Goal: Task Accomplishment & Management: Use online tool/utility

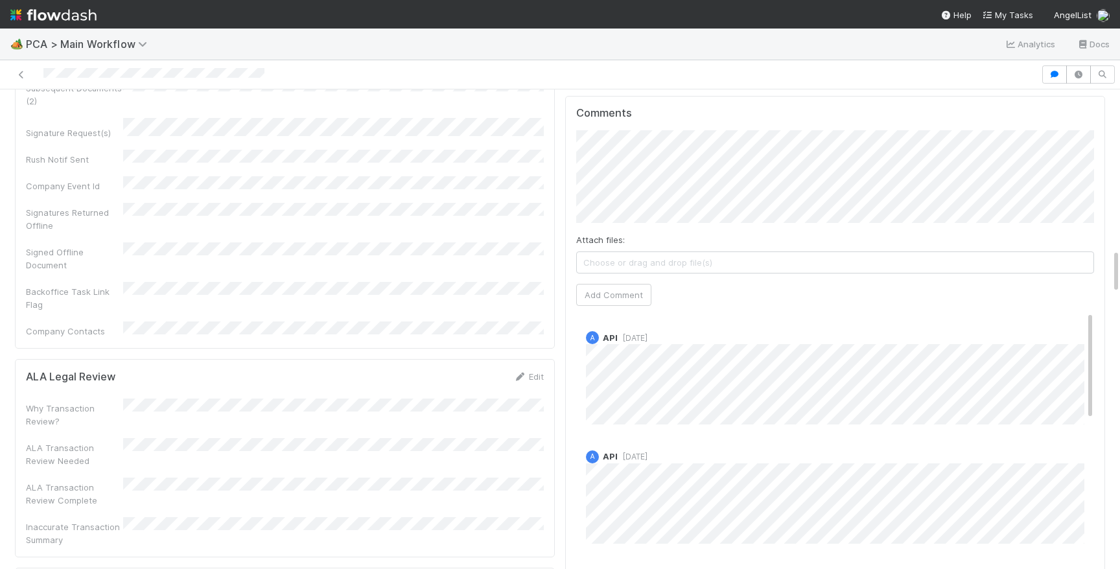
scroll to position [1818, 0]
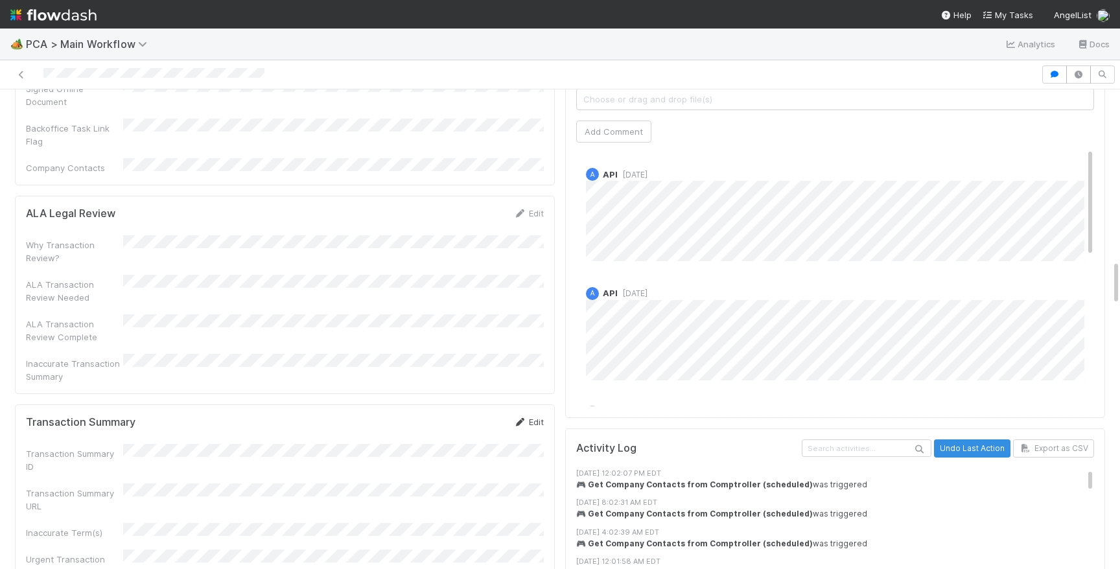
click at [532, 417] on link "Edit" at bounding box center [528, 422] width 30 height 10
click at [441, 502] on div "Transaction Summary URL" at bounding box center [285, 521] width 518 height 38
click at [469, 416] on button "Save" at bounding box center [474, 427] width 37 height 22
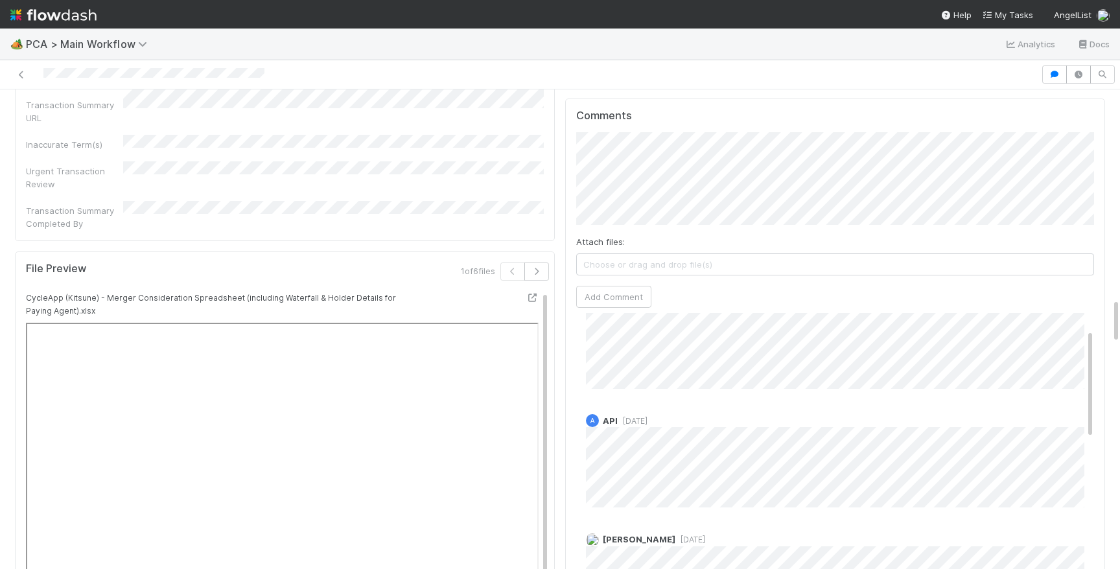
scroll to position [0, 0]
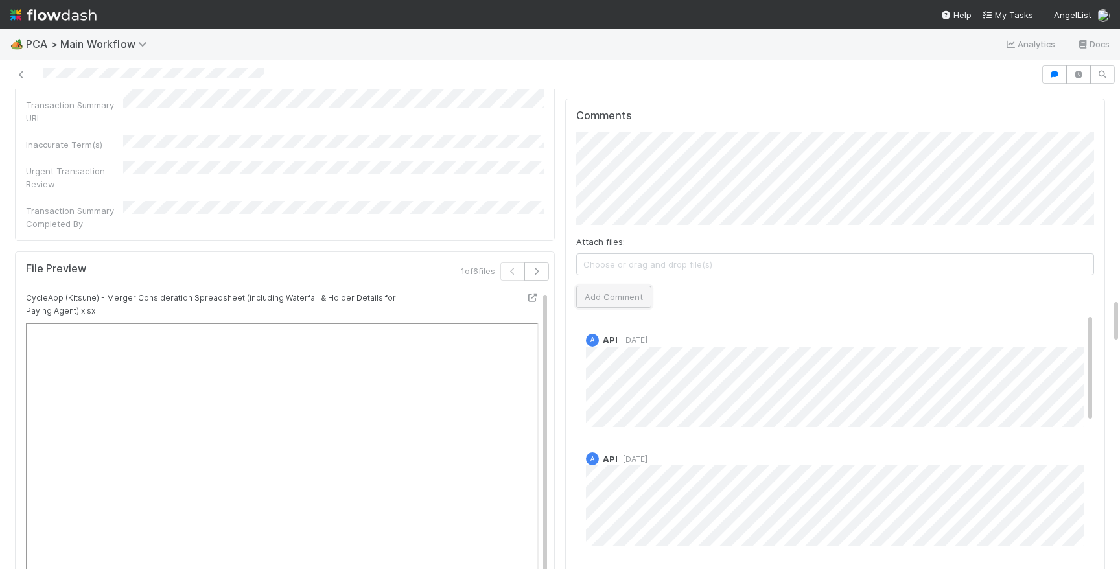
click at [630, 286] on button "Add Comment" at bounding box center [613, 297] width 75 height 22
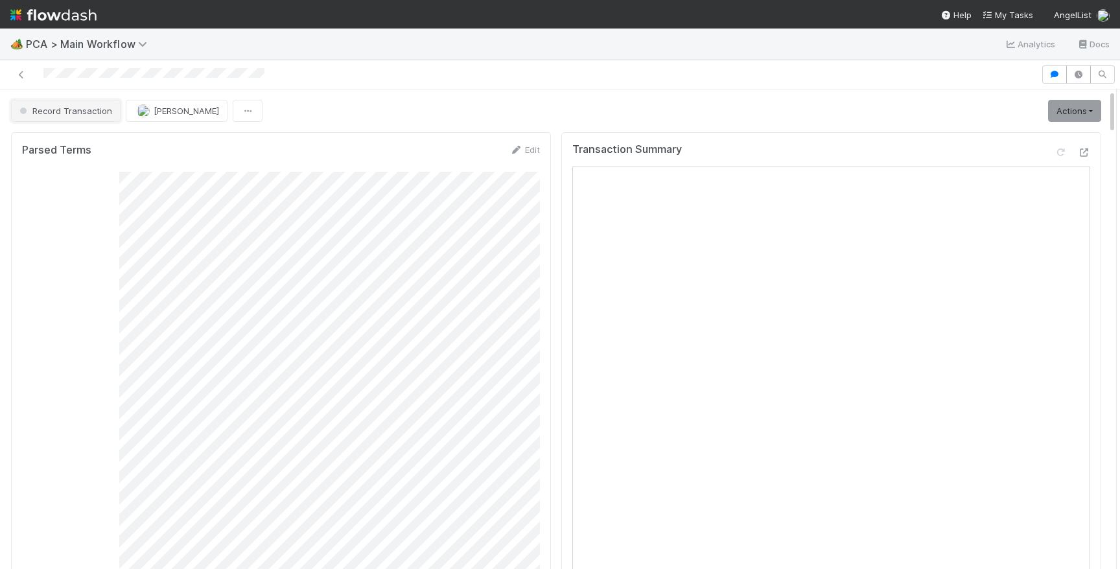
click at [77, 105] on button "Record Transaction" at bounding box center [66, 111] width 110 height 22
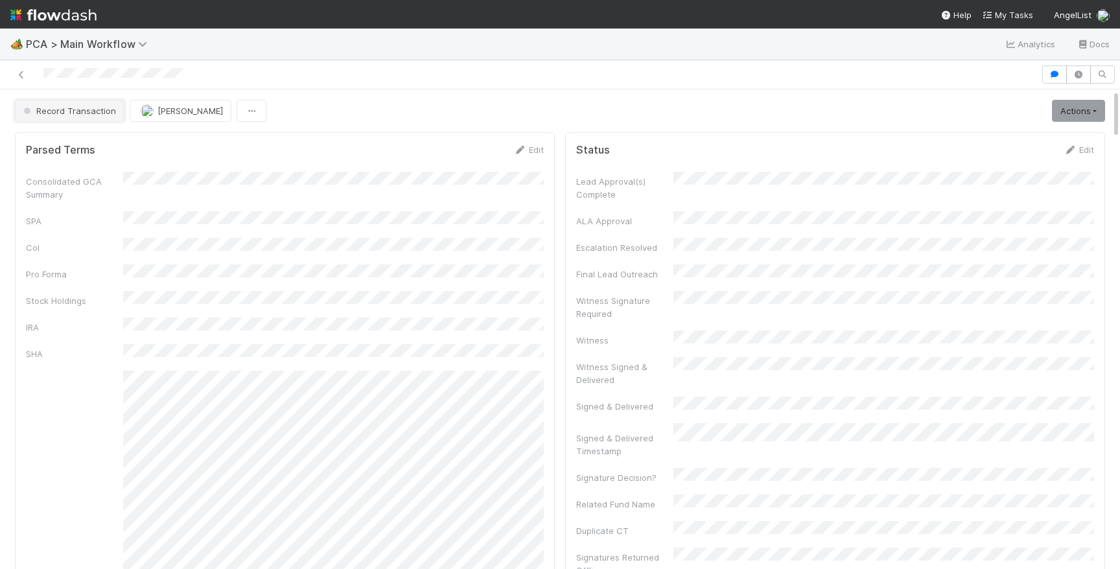
click at [82, 106] on span "Record Transaction" at bounding box center [68, 111] width 95 height 10
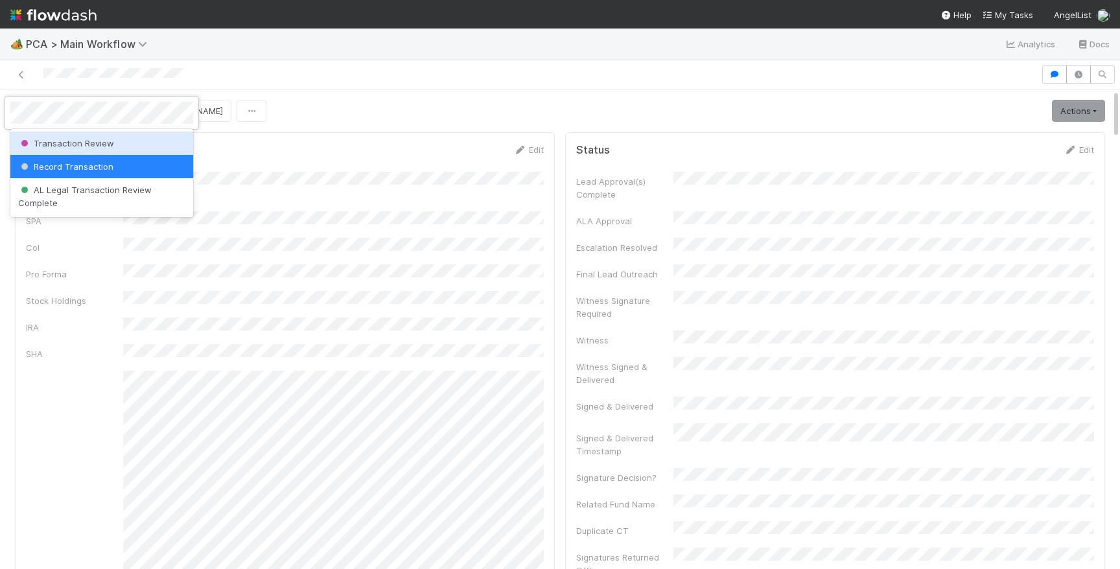
click at [97, 135] on div "Transaction Review" at bounding box center [101, 143] width 183 height 23
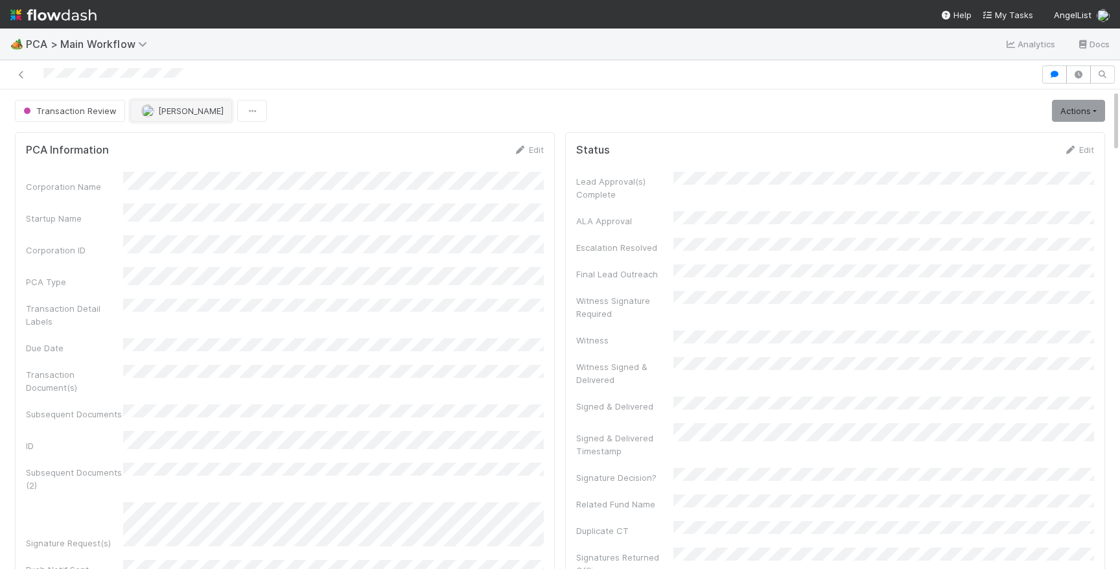
click at [174, 110] on span "[PERSON_NAME]" at bounding box center [190, 111] width 65 height 10
click at [202, 145] on span "Philip Chung you" at bounding box center [189, 143] width 85 height 10
click at [433, 251] on div at bounding box center [560, 284] width 1120 height 569
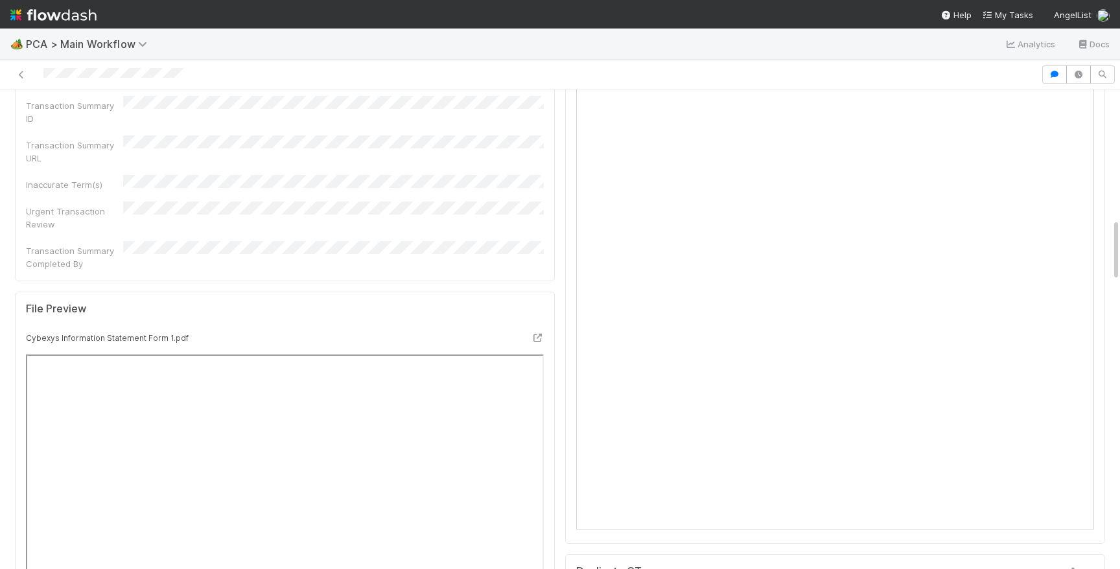
scroll to position [807, 0]
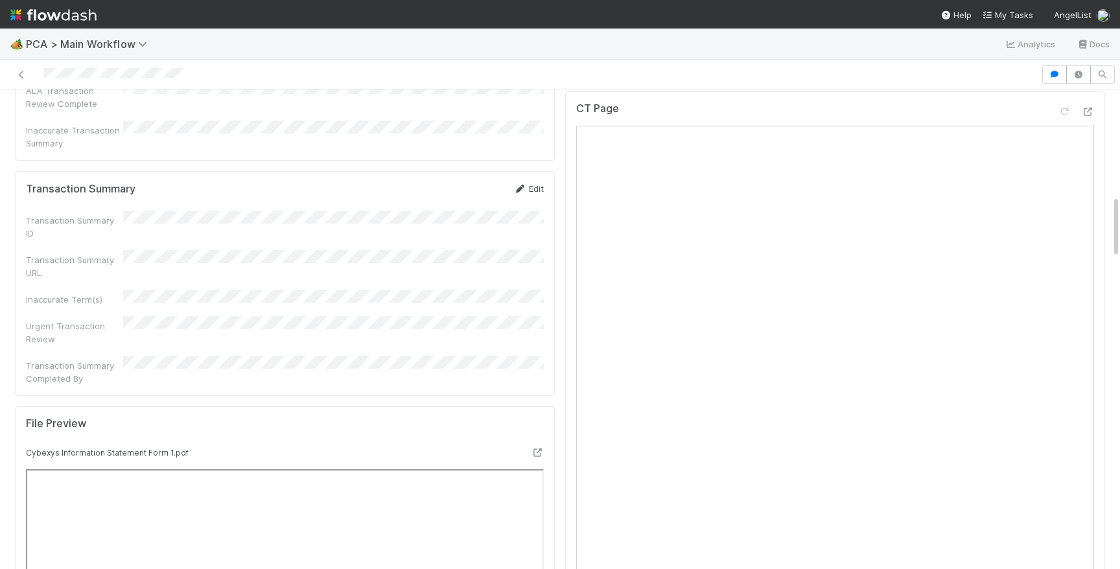
click at [532, 183] on link "Edit" at bounding box center [528, 188] width 30 height 10
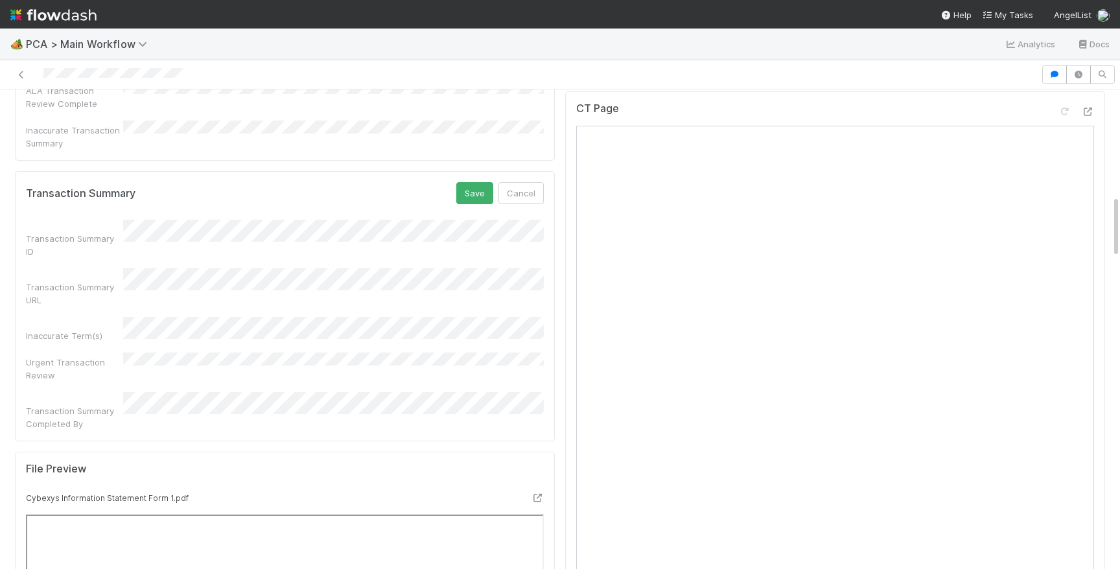
click at [475, 268] on div "Transaction Summary URL" at bounding box center [285, 287] width 518 height 38
click at [475, 182] on button "Save" at bounding box center [474, 193] width 37 height 22
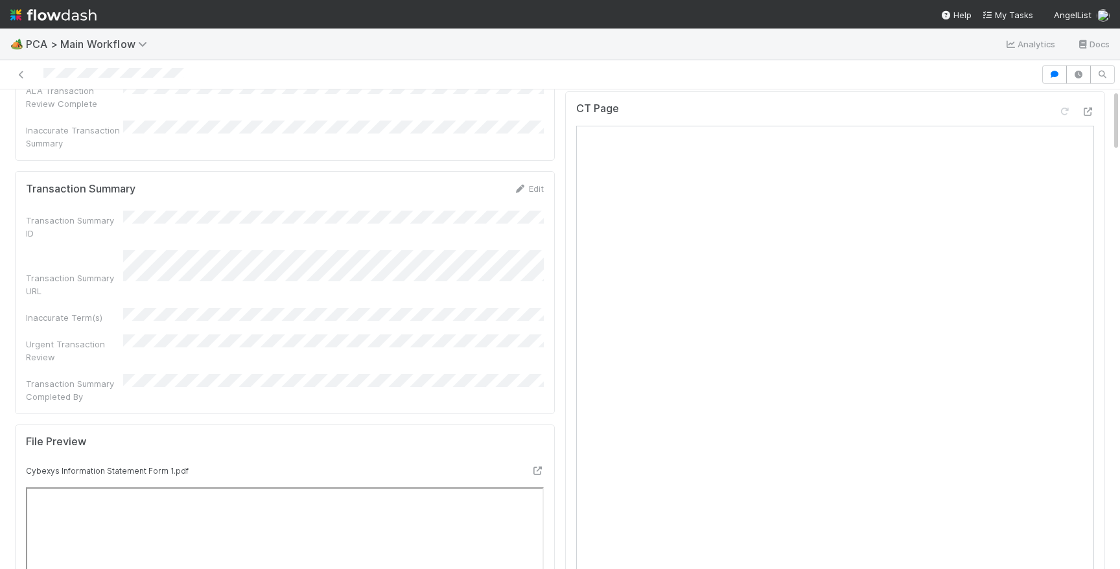
scroll to position [0, 0]
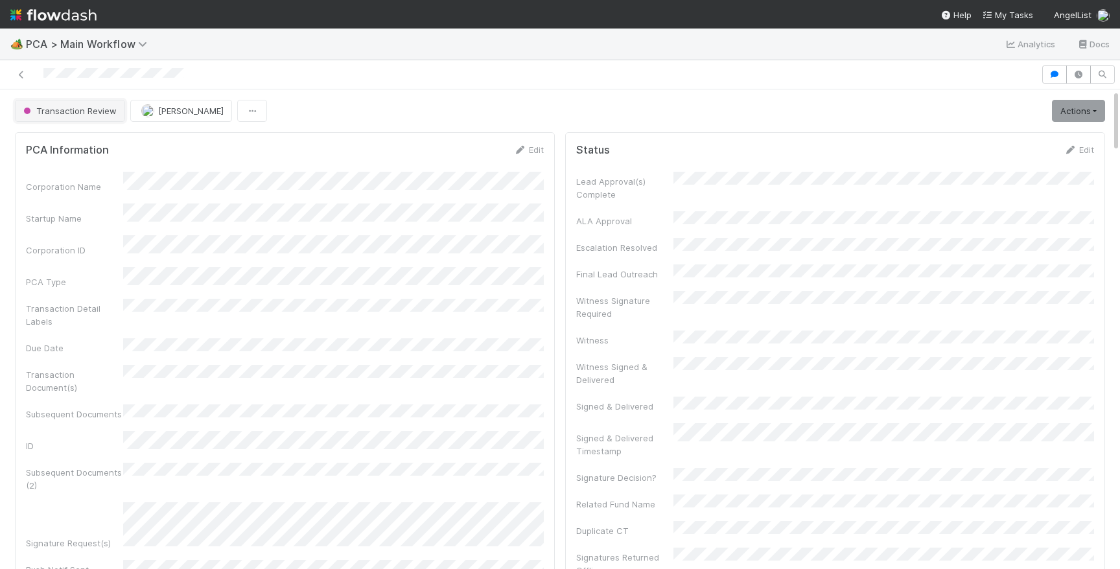
click at [121, 115] on button "Transaction Review" at bounding box center [70, 111] width 110 height 22
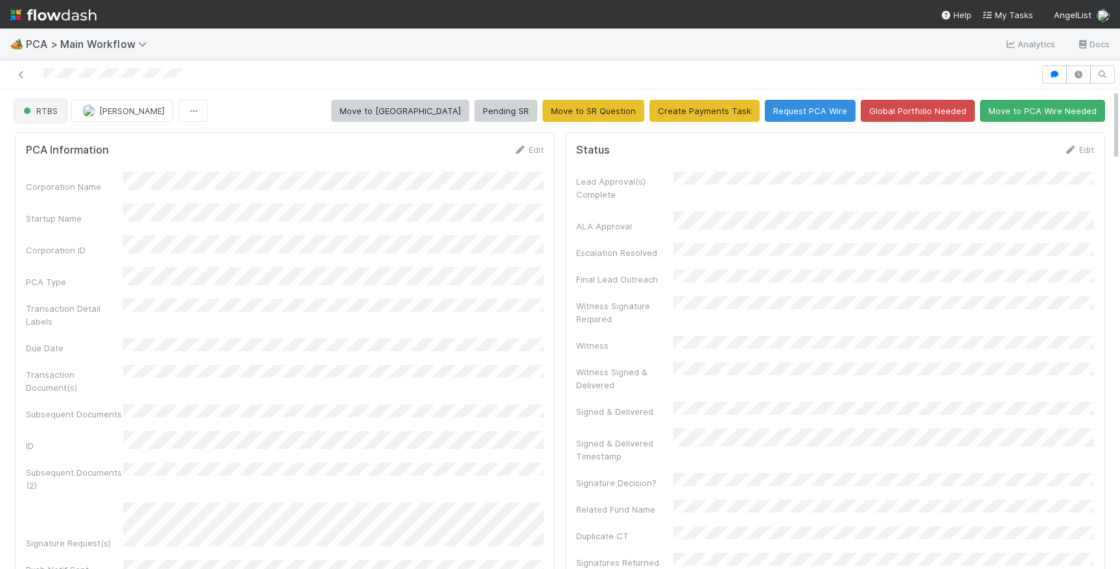
click at [38, 103] on button "RTBS" at bounding box center [40, 111] width 51 height 22
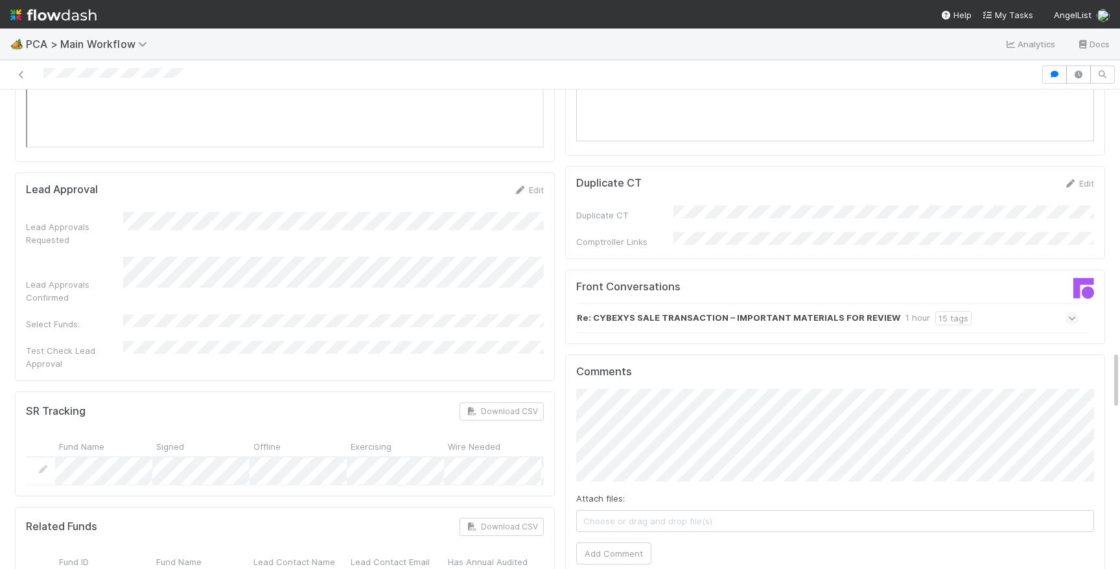
scroll to position [386, 0]
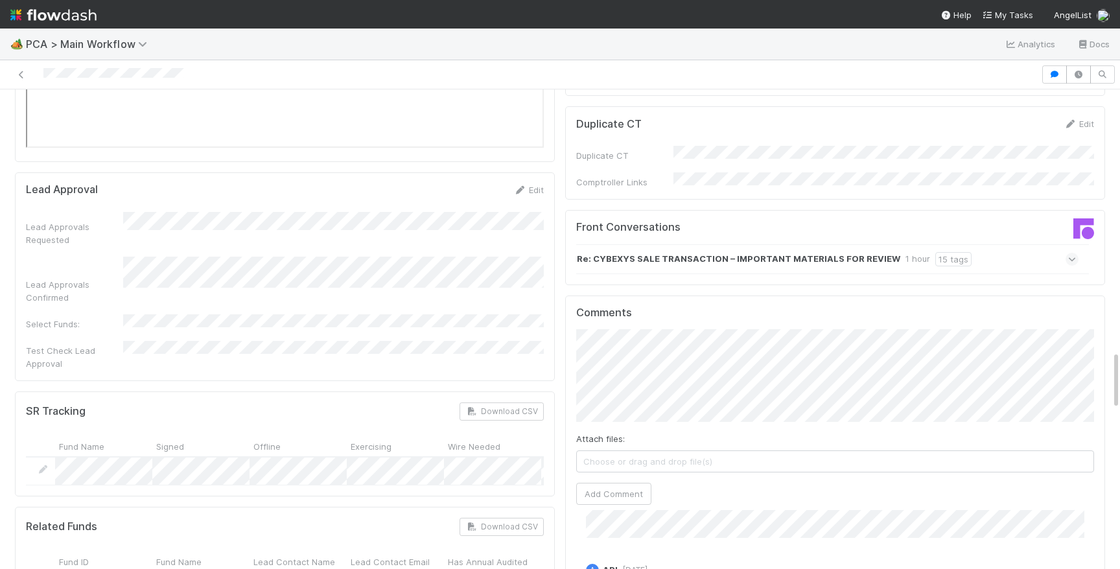
click at [632, 483] on button "Add Comment" at bounding box center [613, 494] width 75 height 22
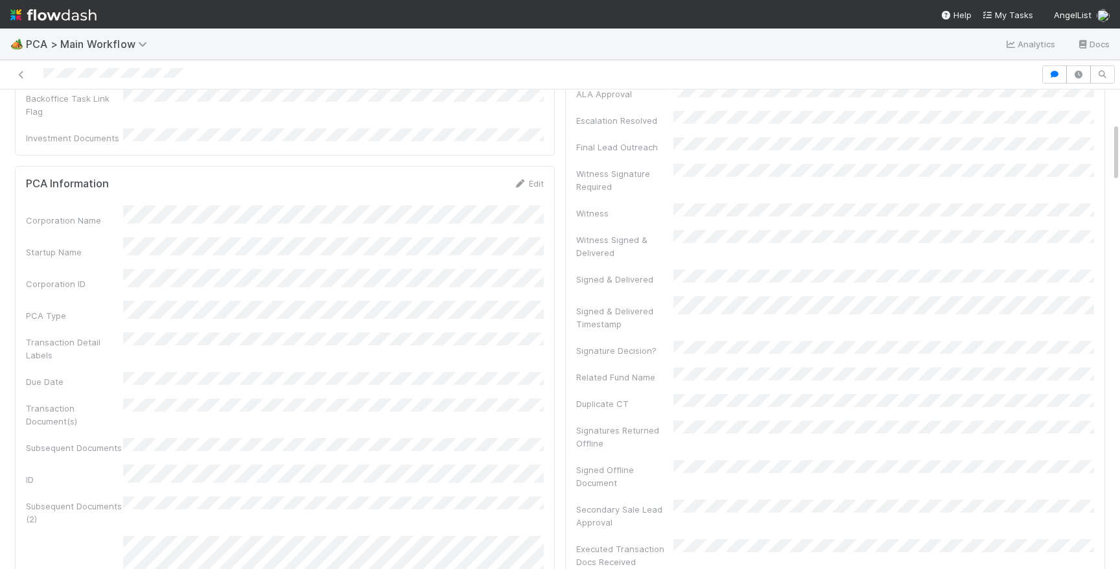
scroll to position [0, 0]
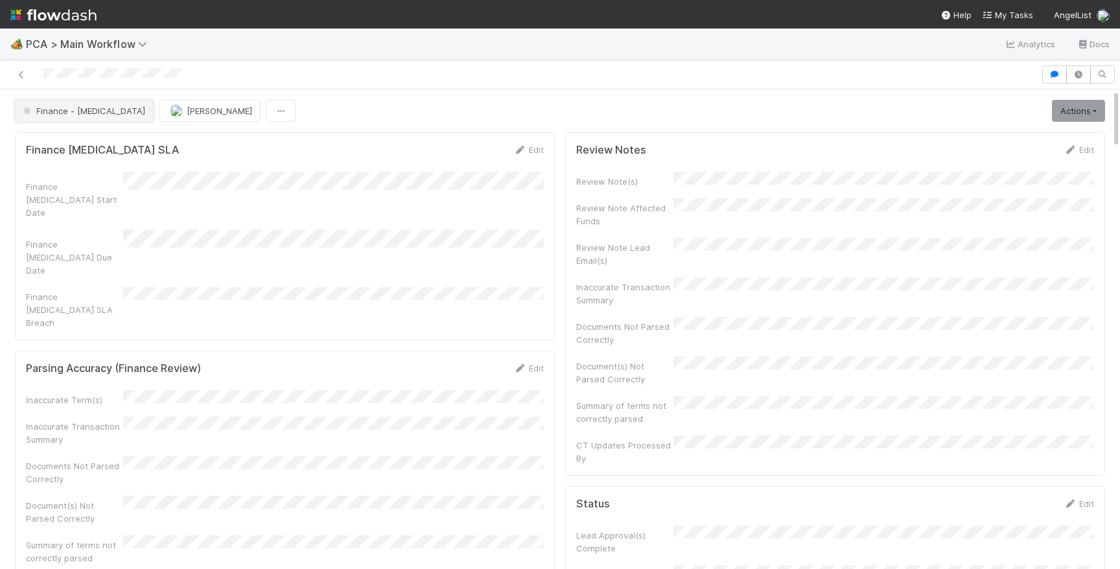
click at [73, 107] on span "Finance - [MEDICAL_DATA]" at bounding box center [83, 111] width 124 height 10
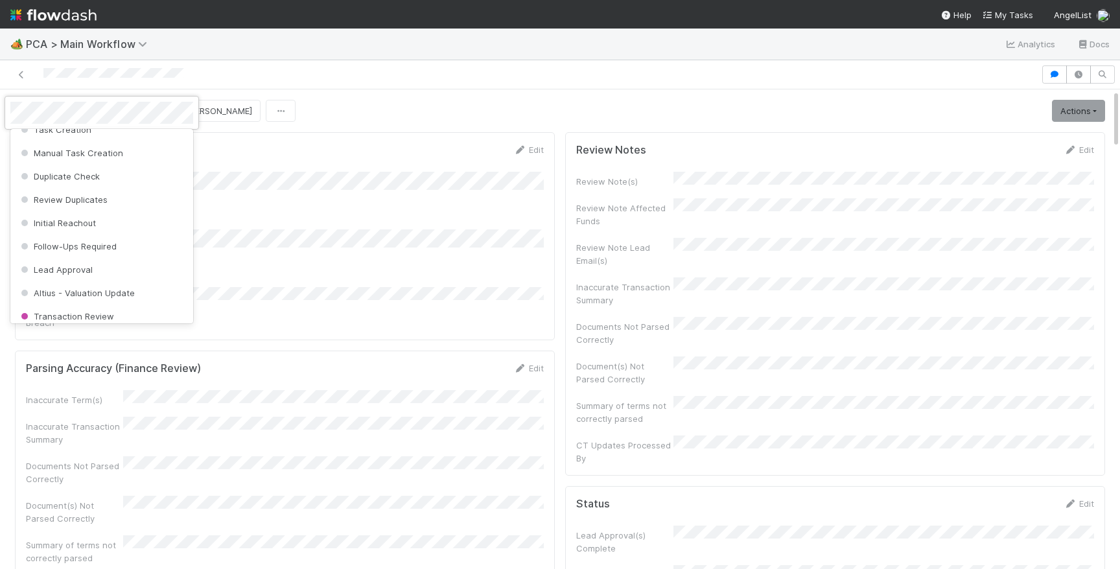
scroll to position [32, 0]
click at [252, 98] on div at bounding box center [560, 284] width 1120 height 569
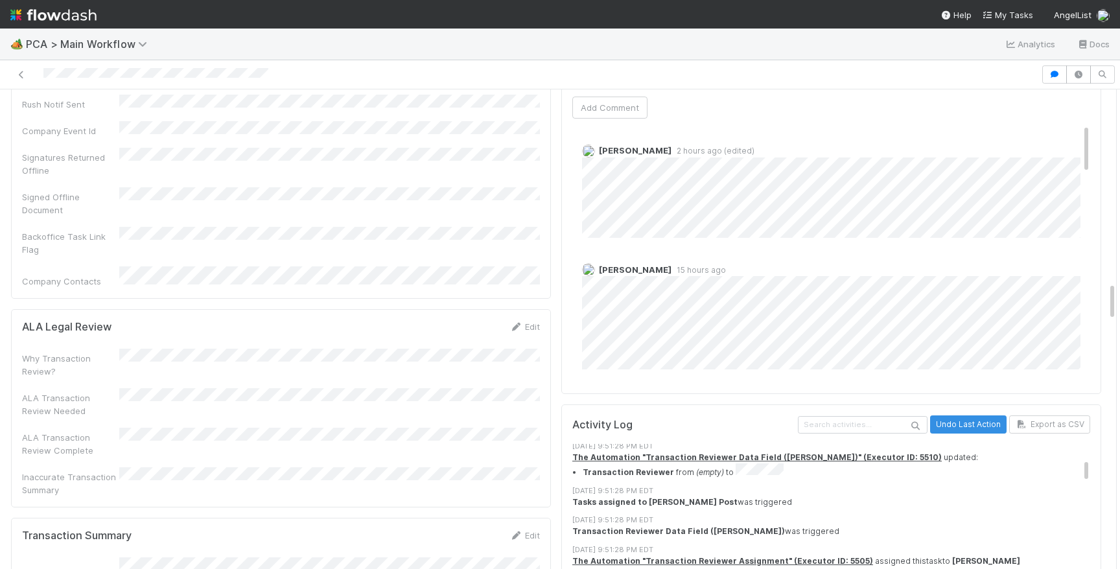
scroll to position [2384, 0]
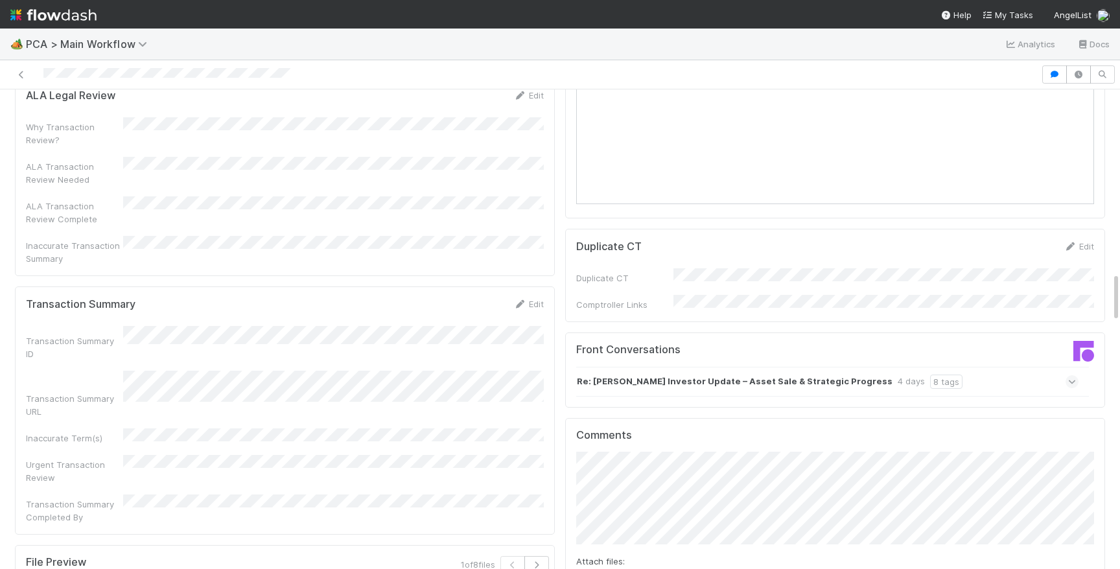
scroll to position [1765, 0]
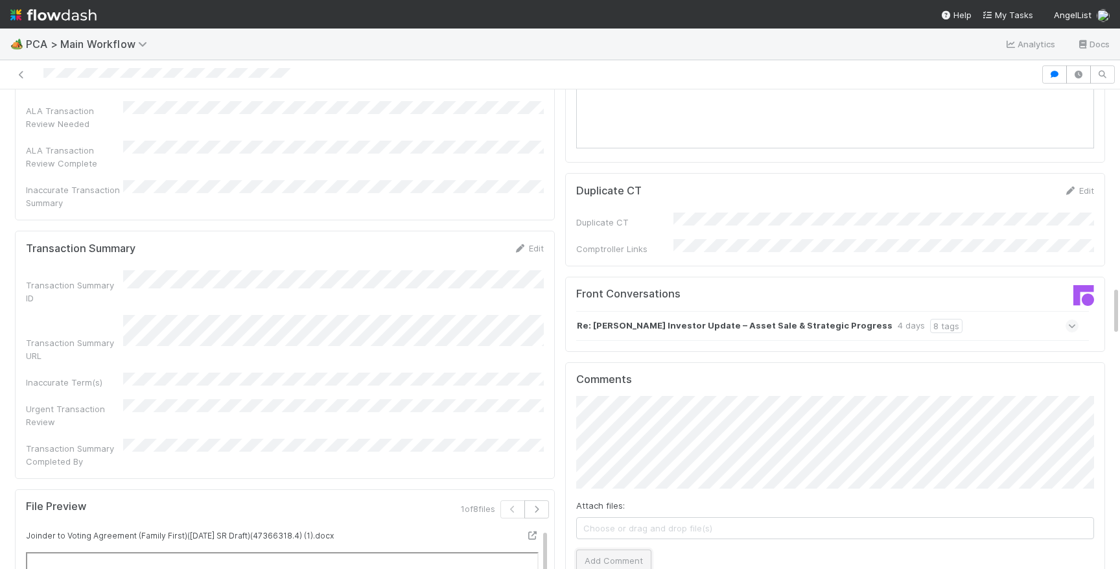
click at [633, 550] on button "Add Comment" at bounding box center [613, 561] width 75 height 22
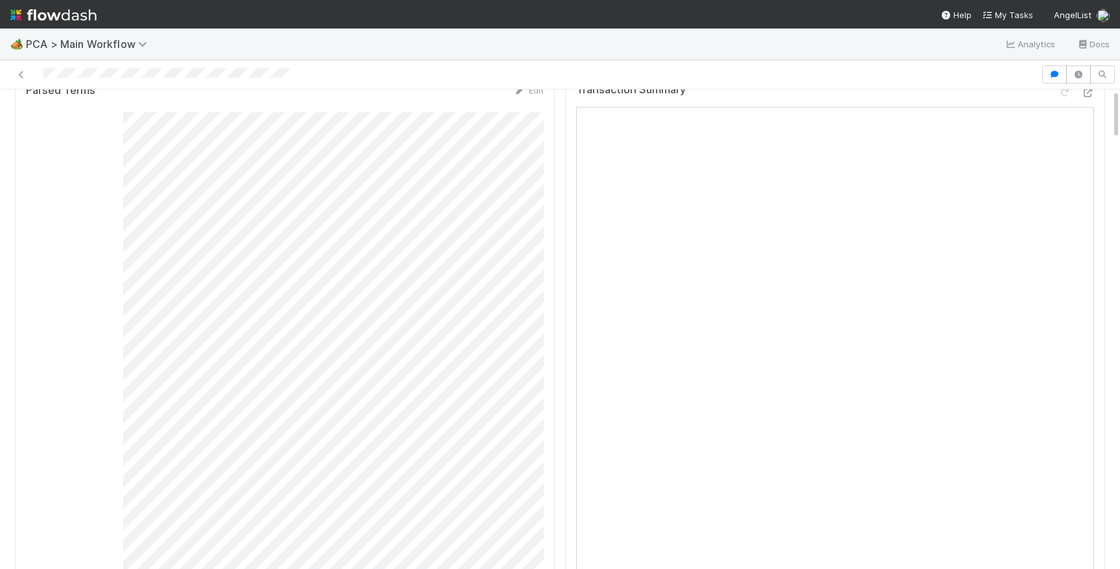
scroll to position [0, 0]
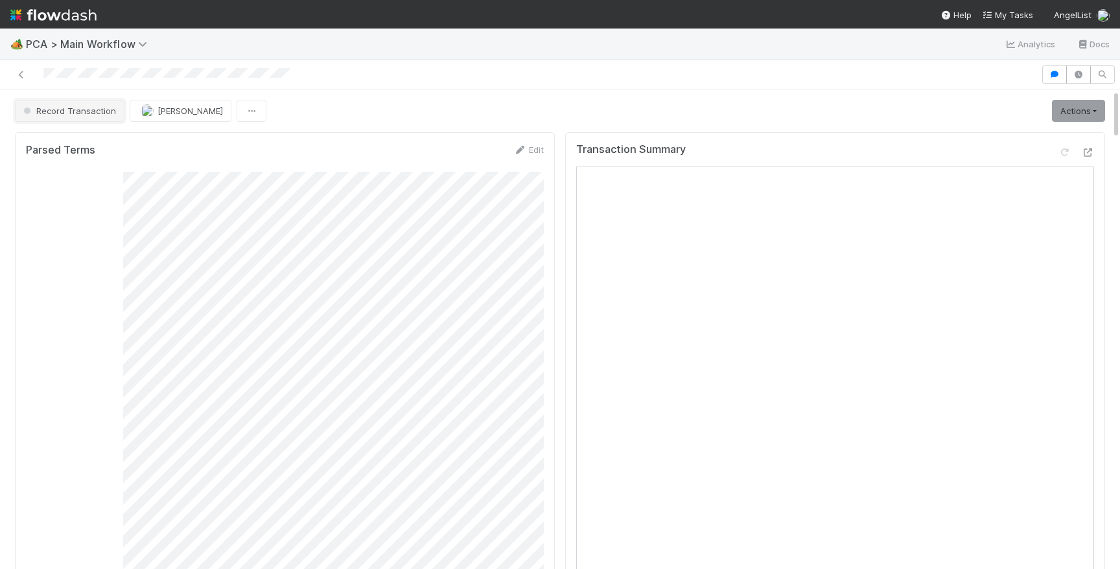
click at [69, 106] on span "Record Transaction" at bounding box center [68, 111] width 95 height 10
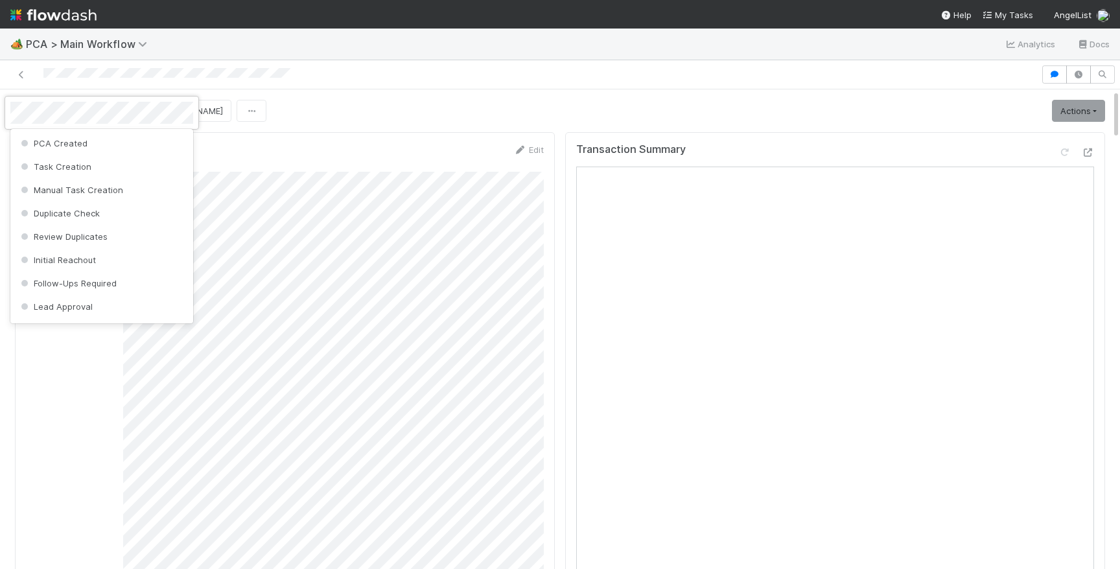
scroll to position [847, 0]
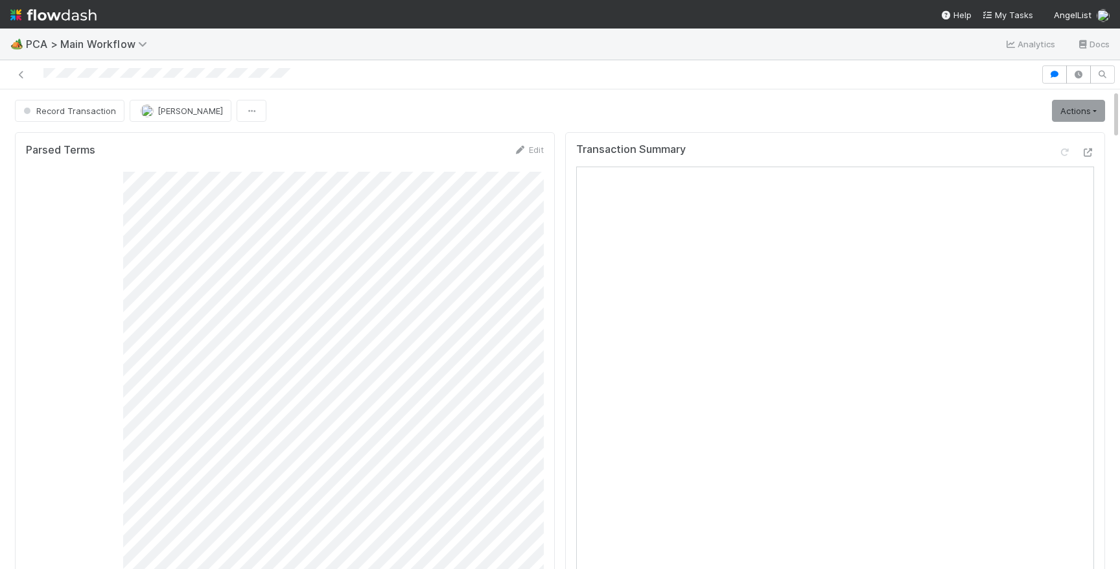
click at [233, 69] on div at bounding box center [166, 75] width 247 height 14
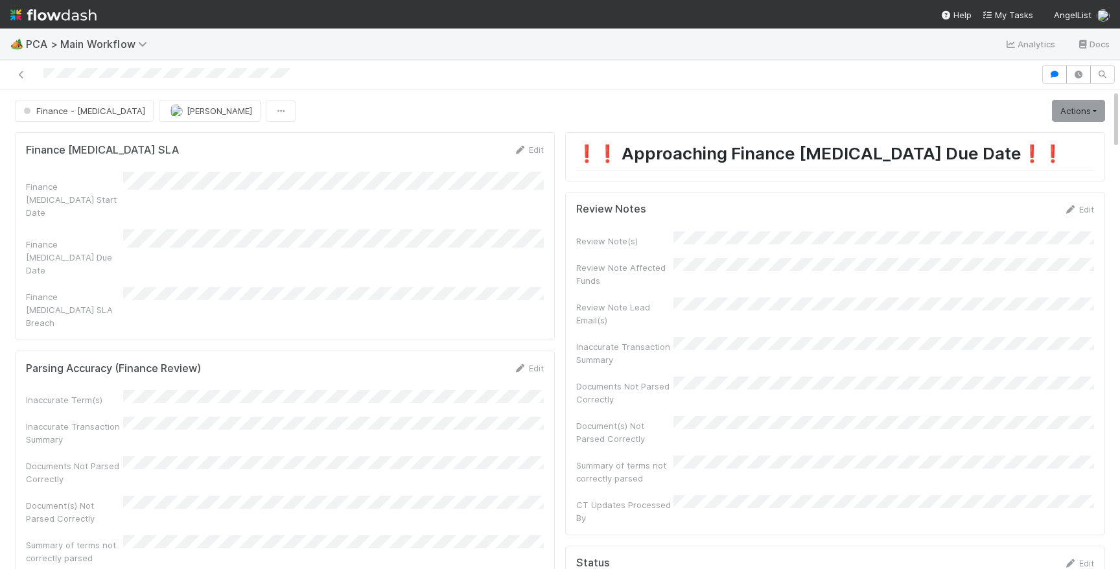
click at [233, 69] on div at bounding box center [166, 75] width 247 height 14
click at [70, 18] on img at bounding box center [53, 15] width 86 height 22
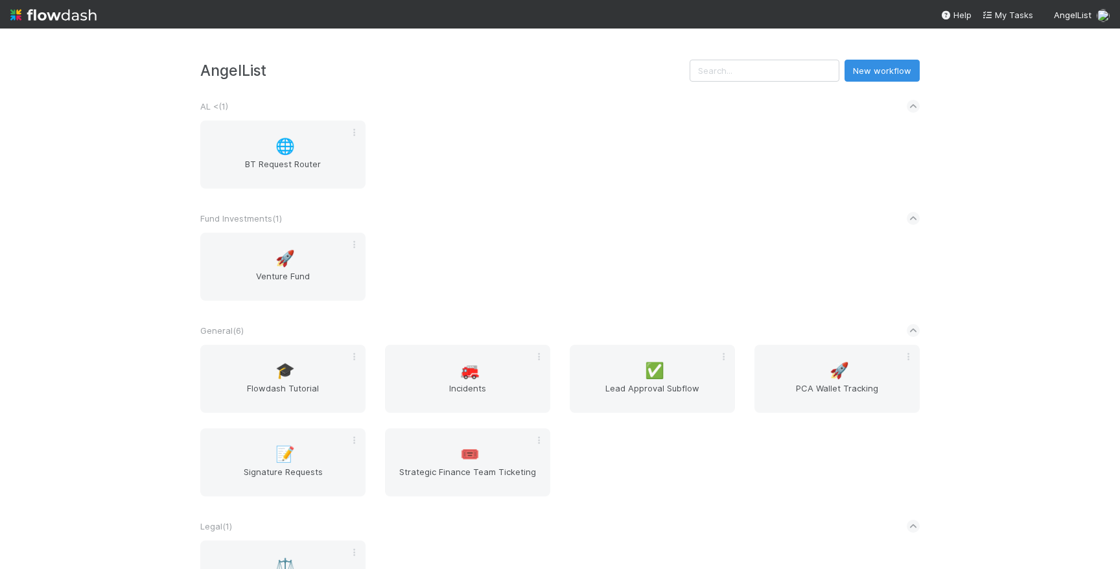
scroll to position [279, 0]
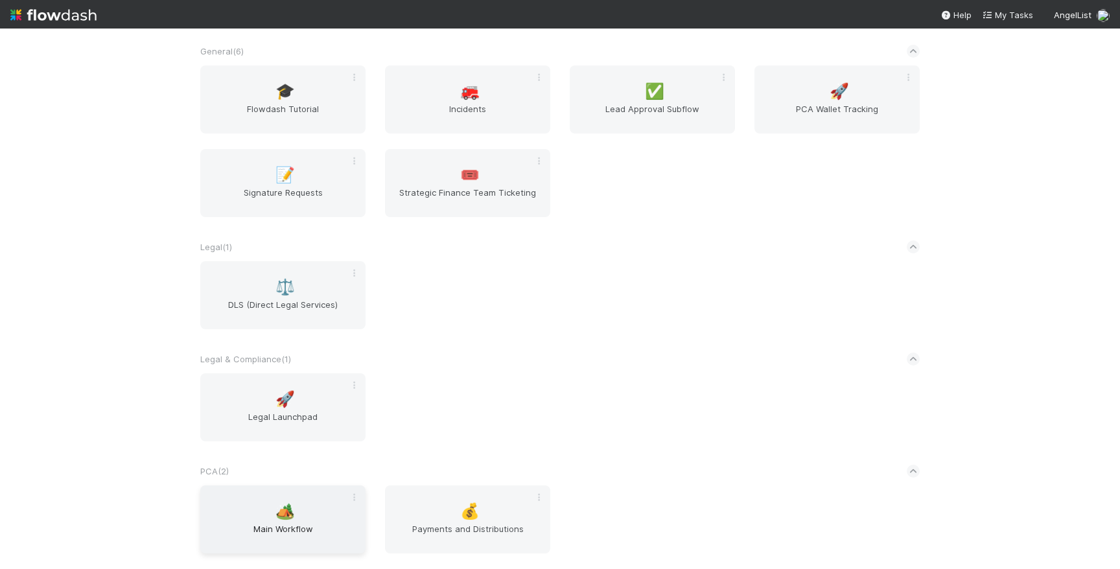
click at [324, 517] on div "🏕️ Main Workflow" at bounding box center [282, 520] width 165 height 68
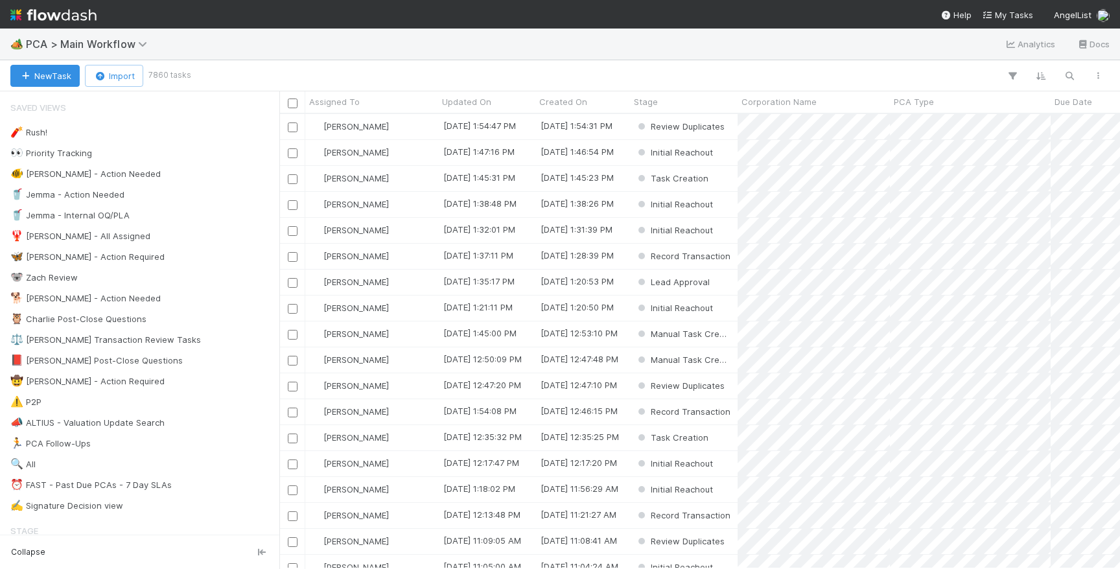
scroll to position [454, 841]
click at [126, 361] on div "📕 Philip Post-Close Questions" at bounding box center [96, 361] width 172 height 16
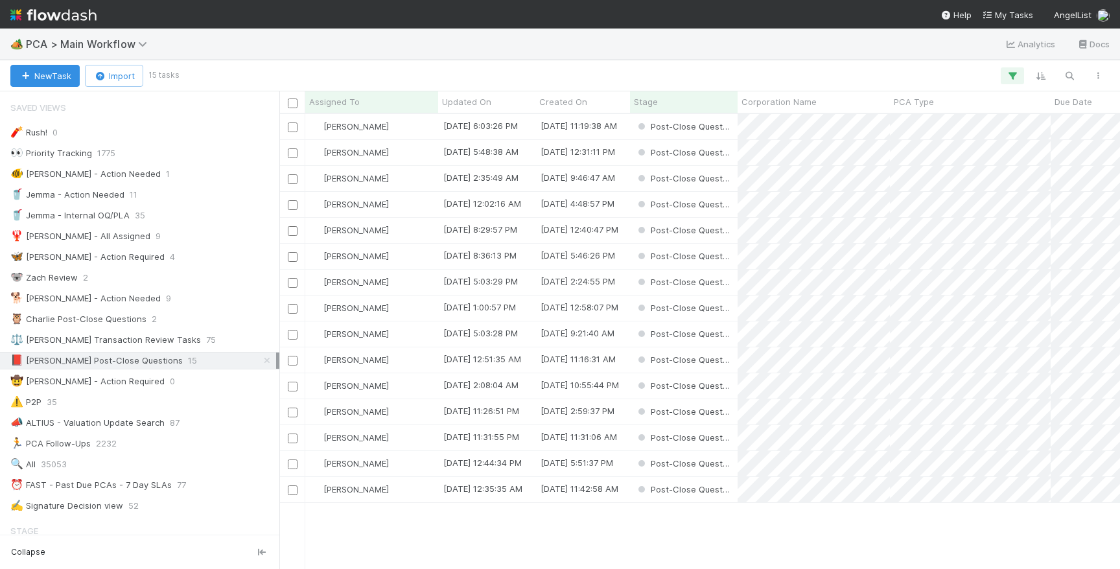
scroll to position [454, 841]
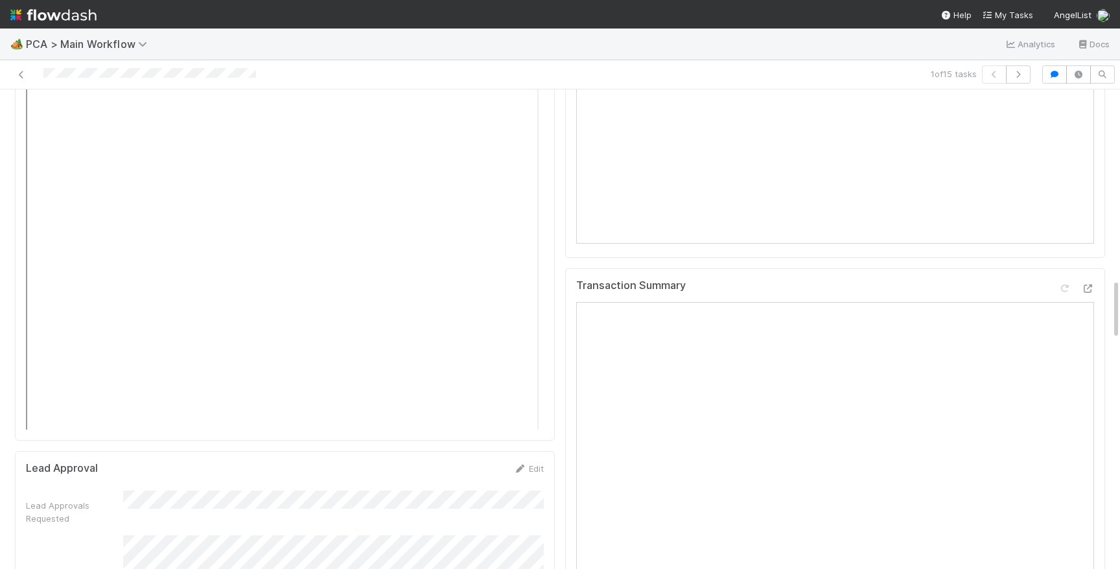
scroll to position [1415, 0]
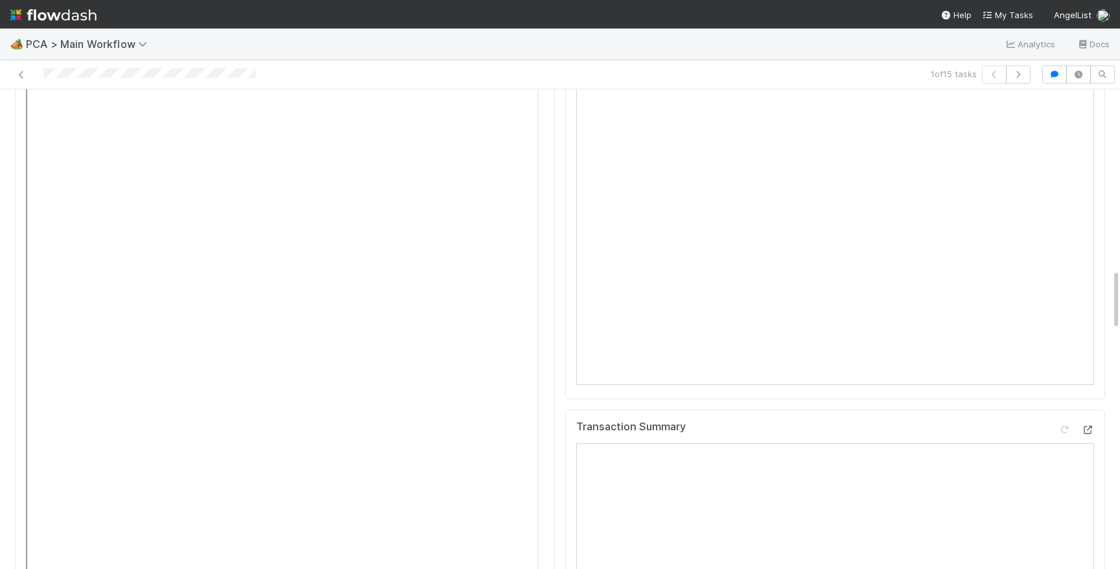
click at [1089, 426] on icon at bounding box center [1087, 430] width 13 height 8
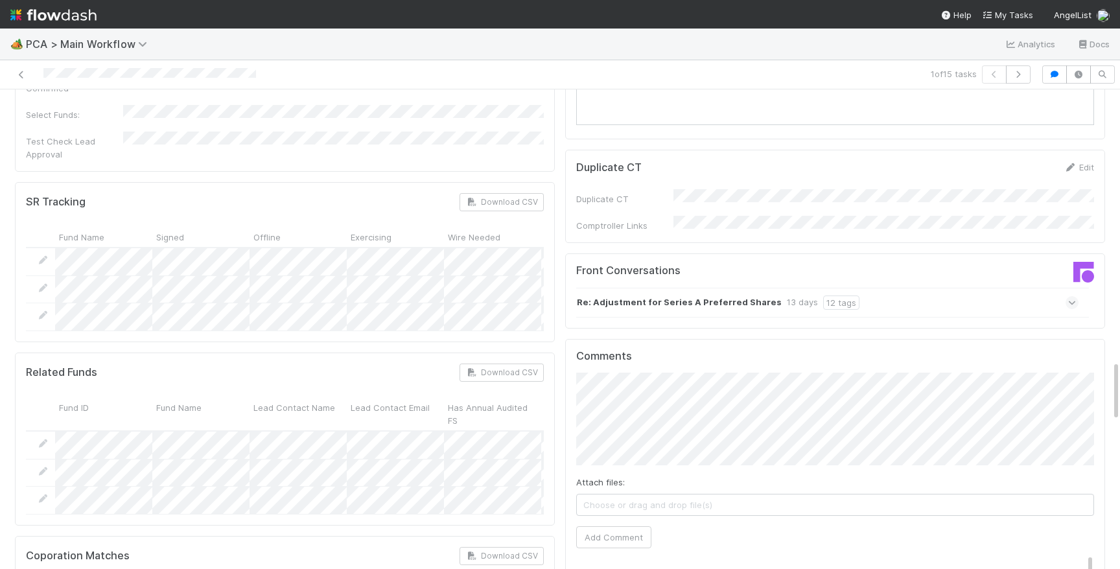
scroll to position [2058, 0]
click at [947, 287] on div "Re: Adjustment for Series A Preferred Shares 13 days 12 tags" at bounding box center [827, 302] width 502 height 30
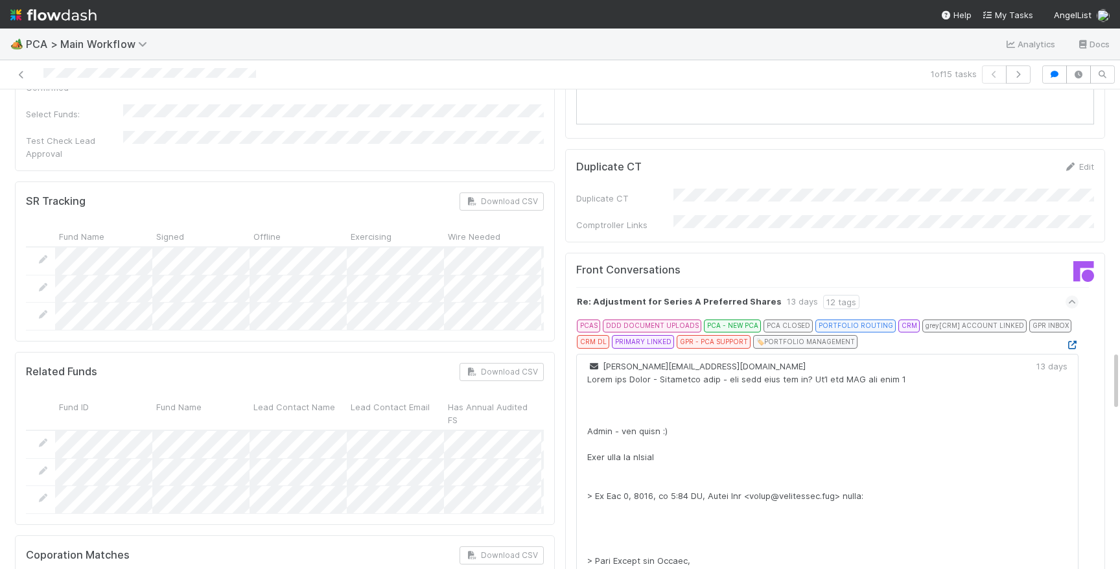
click at [1069, 341] on icon at bounding box center [1072, 345] width 13 height 8
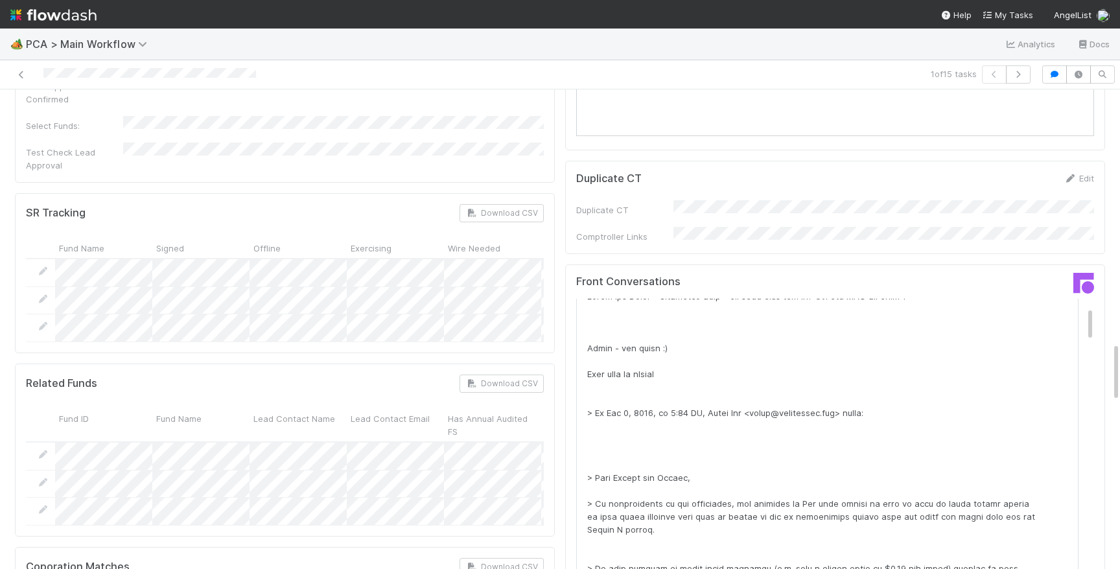
scroll to position [0, 0]
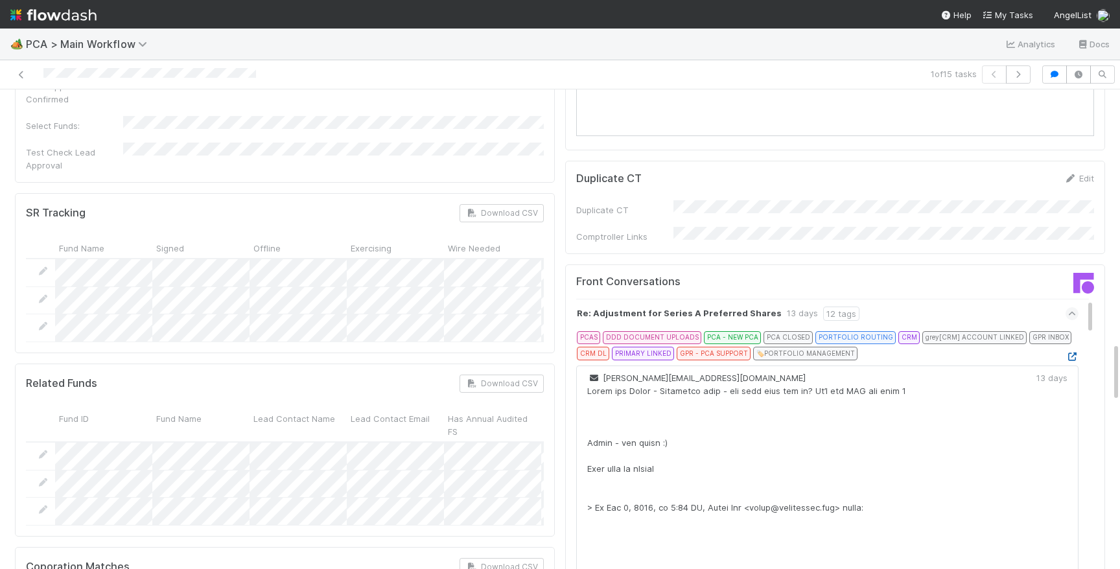
click at [1074, 353] on icon at bounding box center [1072, 357] width 13 height 8
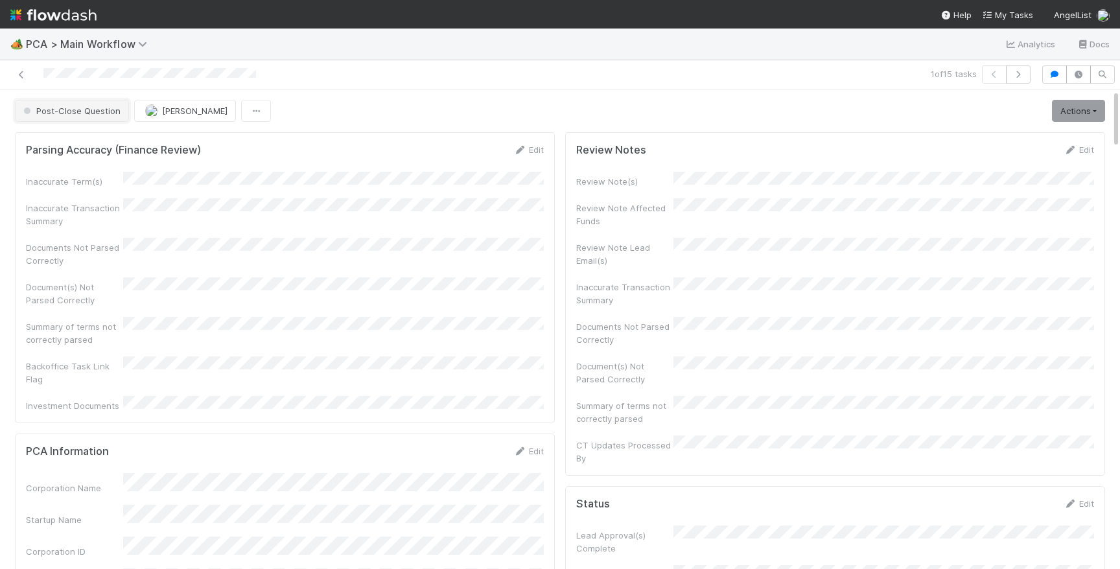
click at [73, 121] on button "Post-Close Question" at bounding box center [72, 111] width 114 height 22
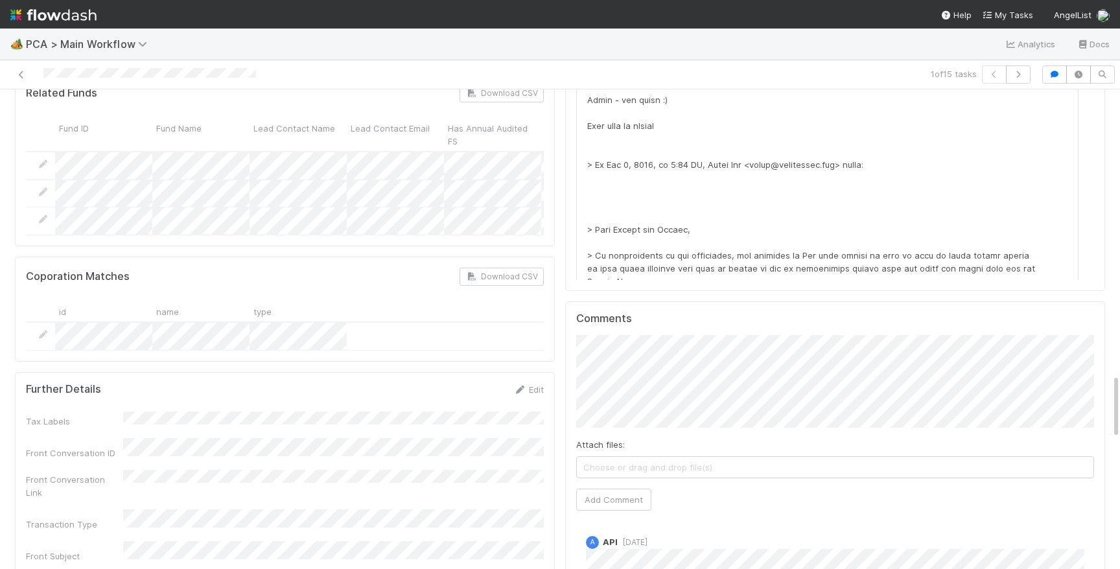
scroll to position [2142, 0]
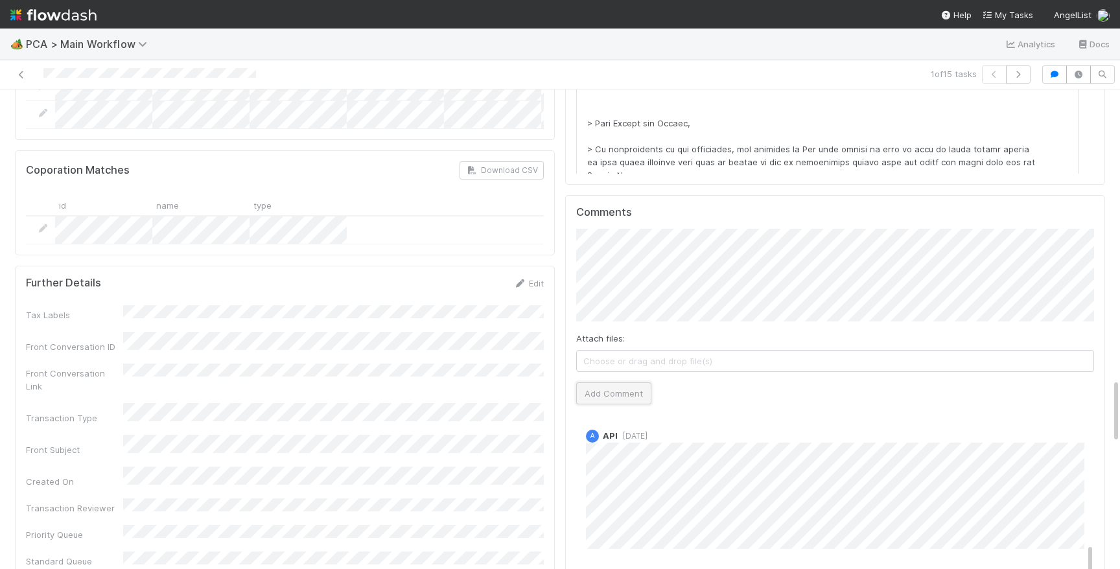
click at [632, 382] on button "Add Comment" at bounding box center [613, 393] width 75 height 22
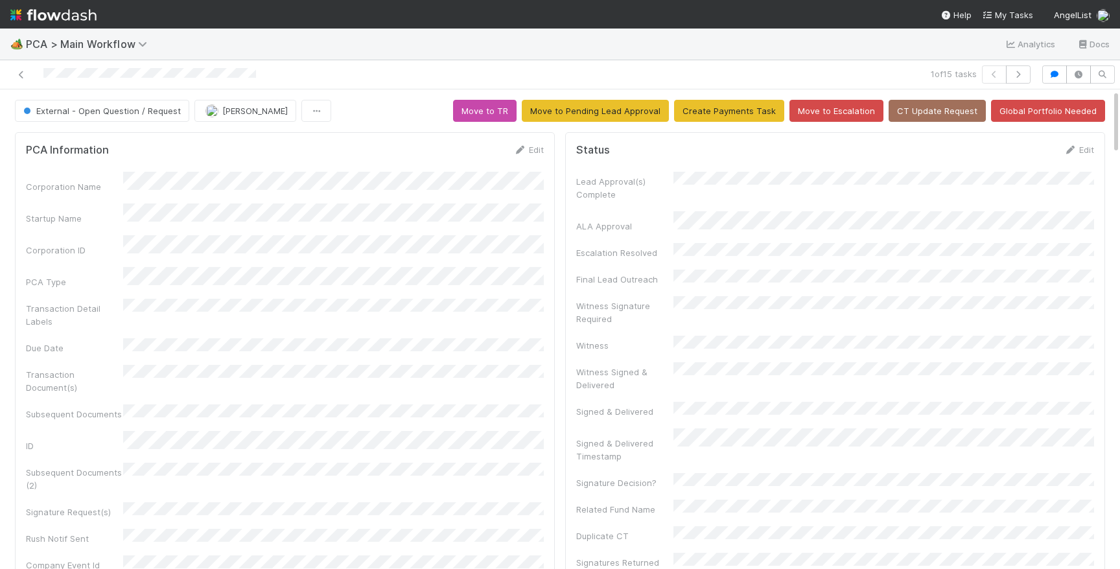
scroll to position [393, 0]
click at [49, 20] on img at bounding box center [53, 15] width 86 height 22
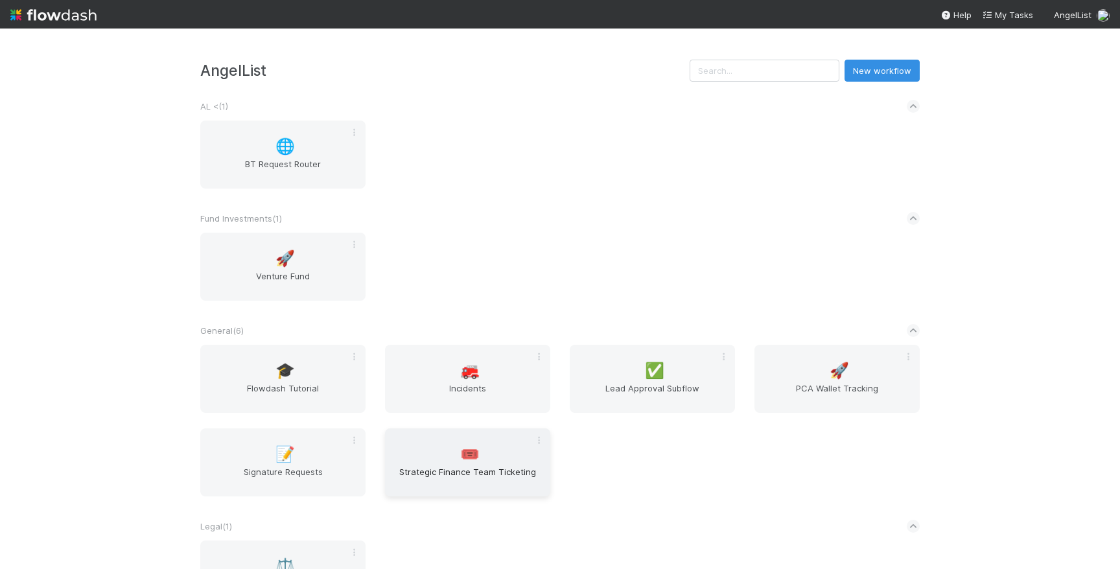
scroll to position [279, 0]
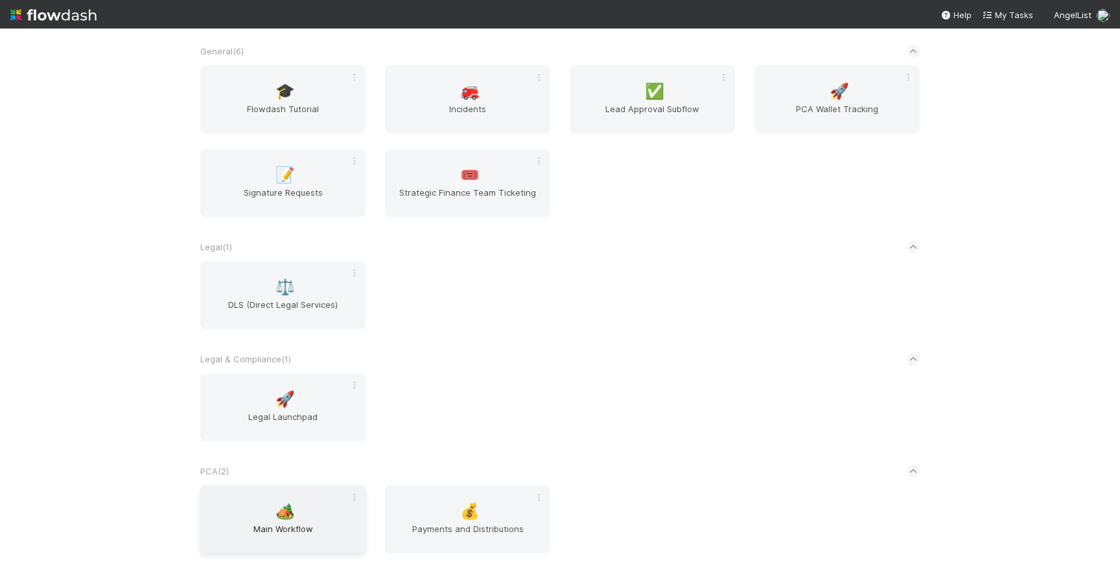
click at [298, 518] on div "🏕️ Main Workflow" at bounding box center [282, 520] width 165 height 68
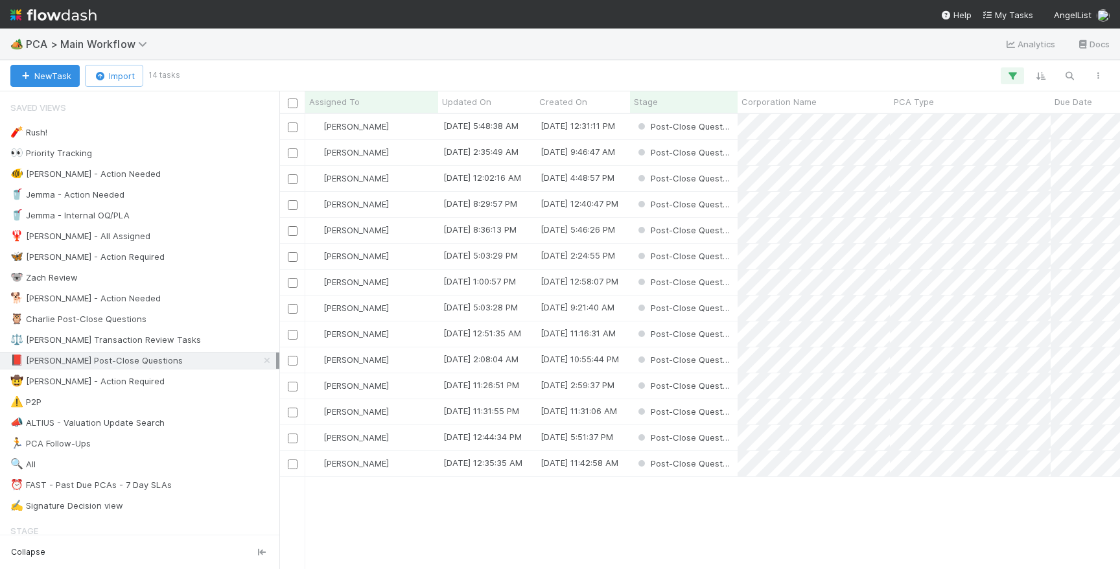
scroll to position [454, 841]
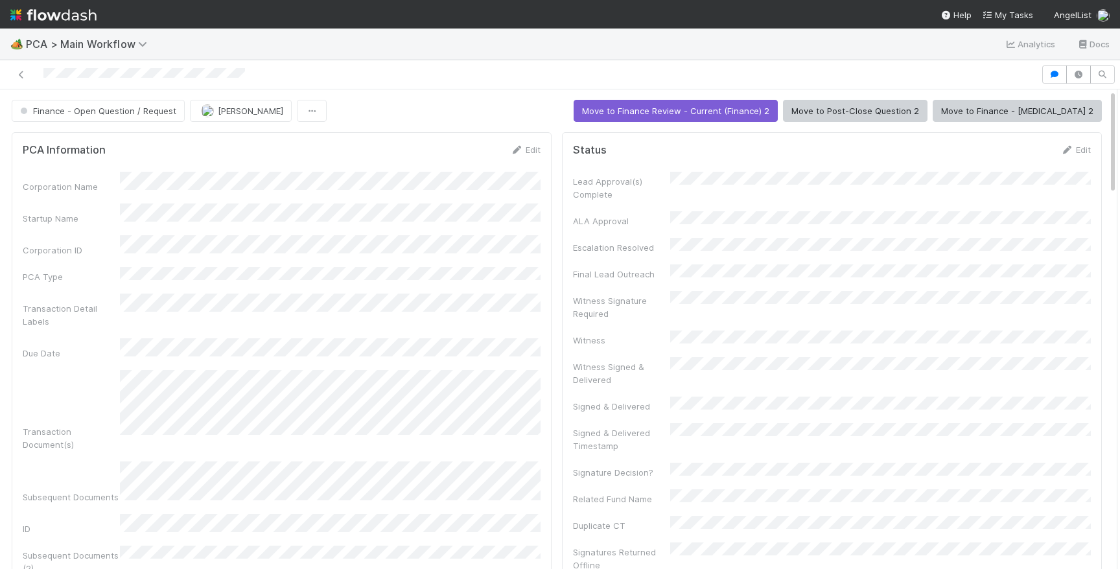
scroll to position [124, 0]
